Goal: Task Accomplishment & Management: Manage account settings

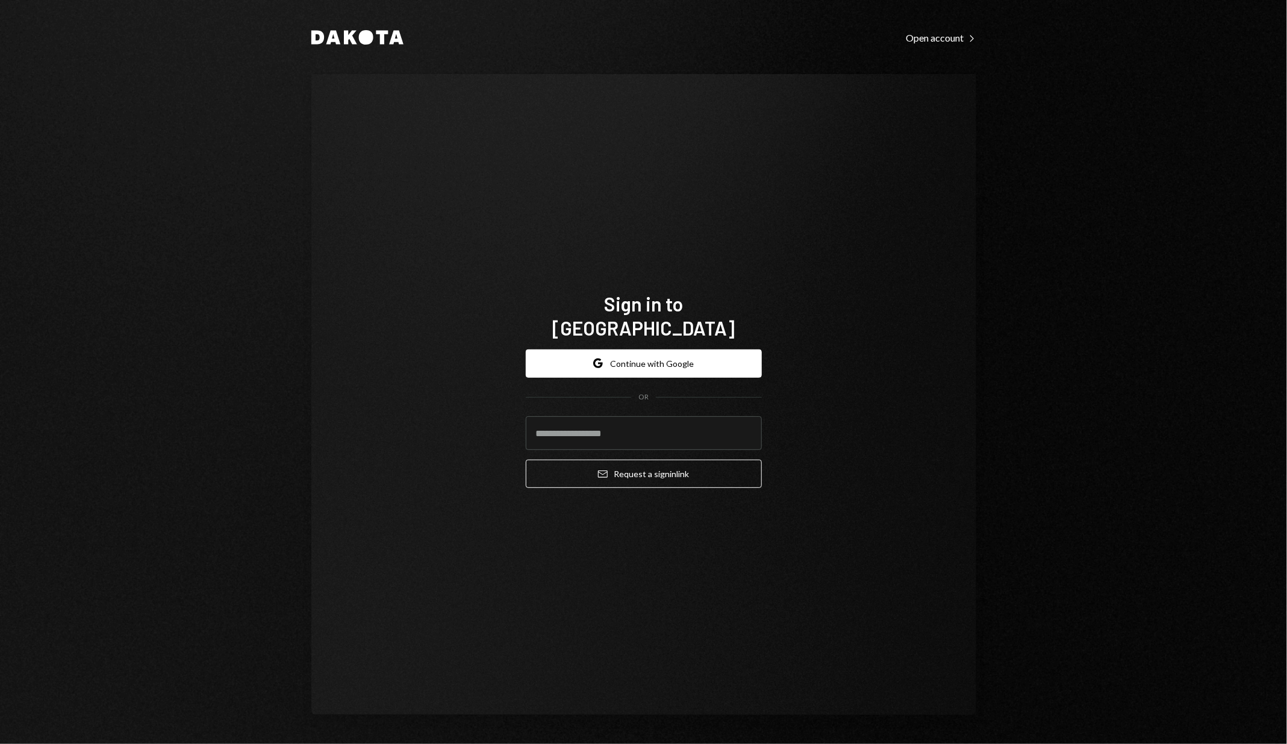
type input "**********"
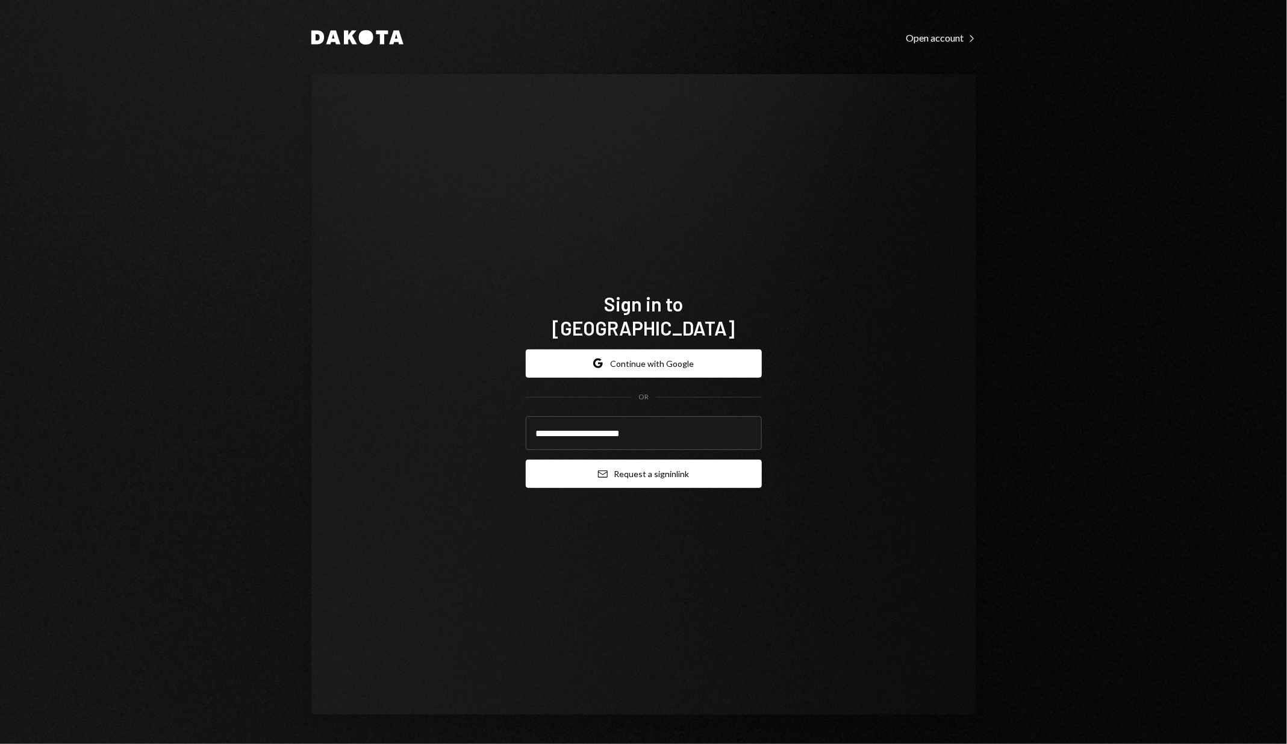
click at [620, 460] on button "Email Request a sign in link" at bounding box center [644, 474] width 236 height 28
